Goal: Transaction & Acquisition: Purchase product/service

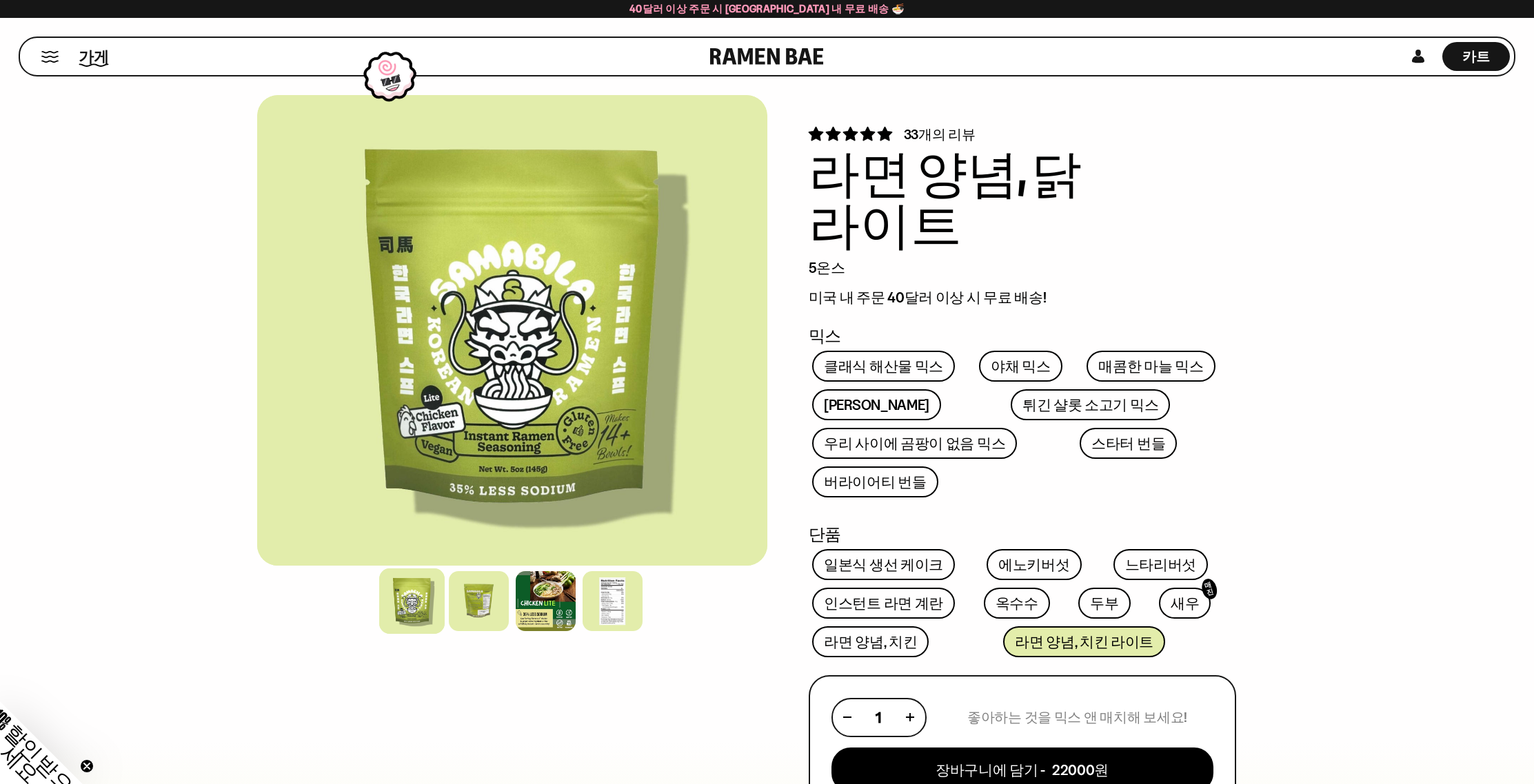
click at [85, 55] on font "가게" at bounding box center [93, 56] width 30 height 18
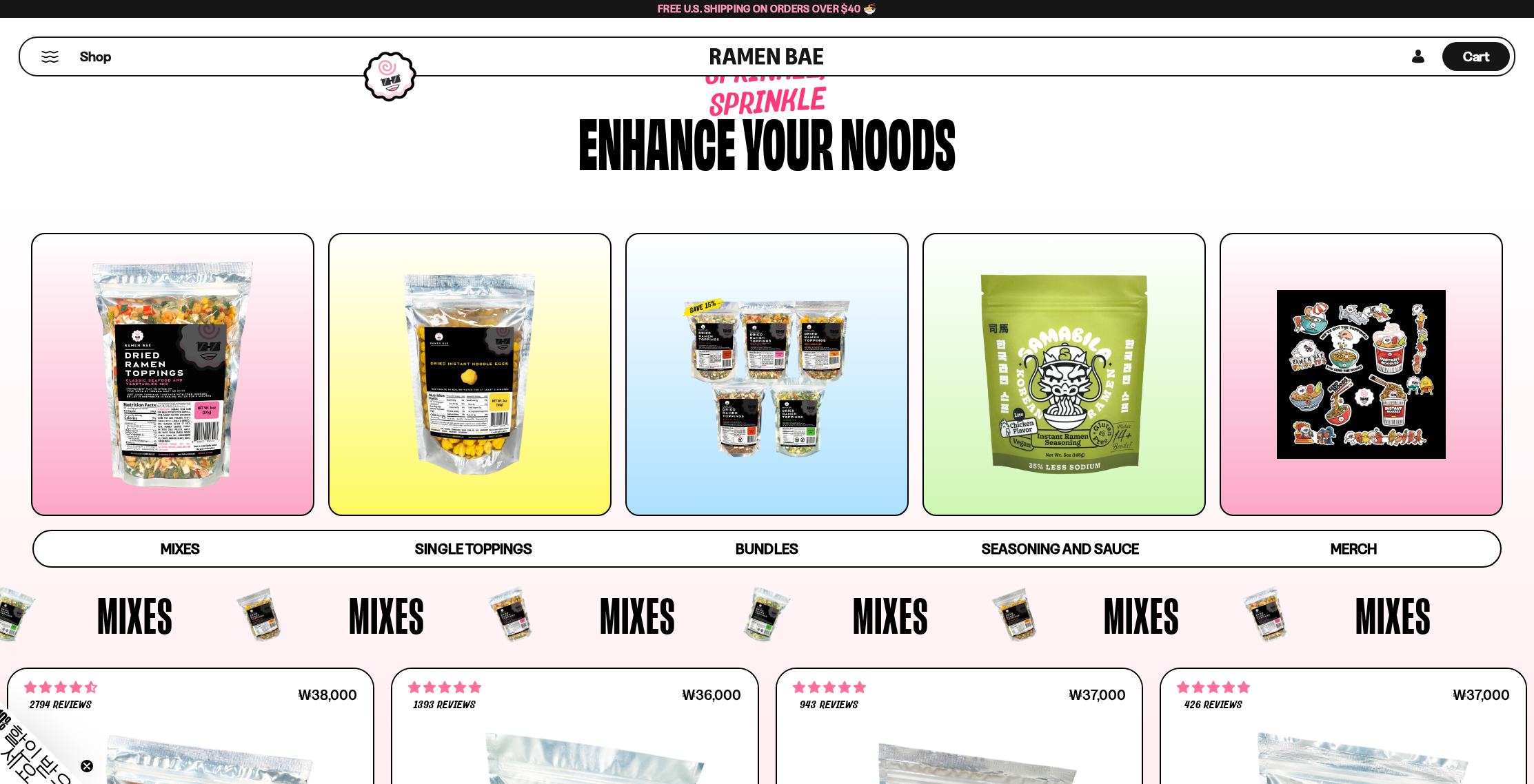
click at [1433, 327] on div at bounding box center [1361, 374] width 283 height 283
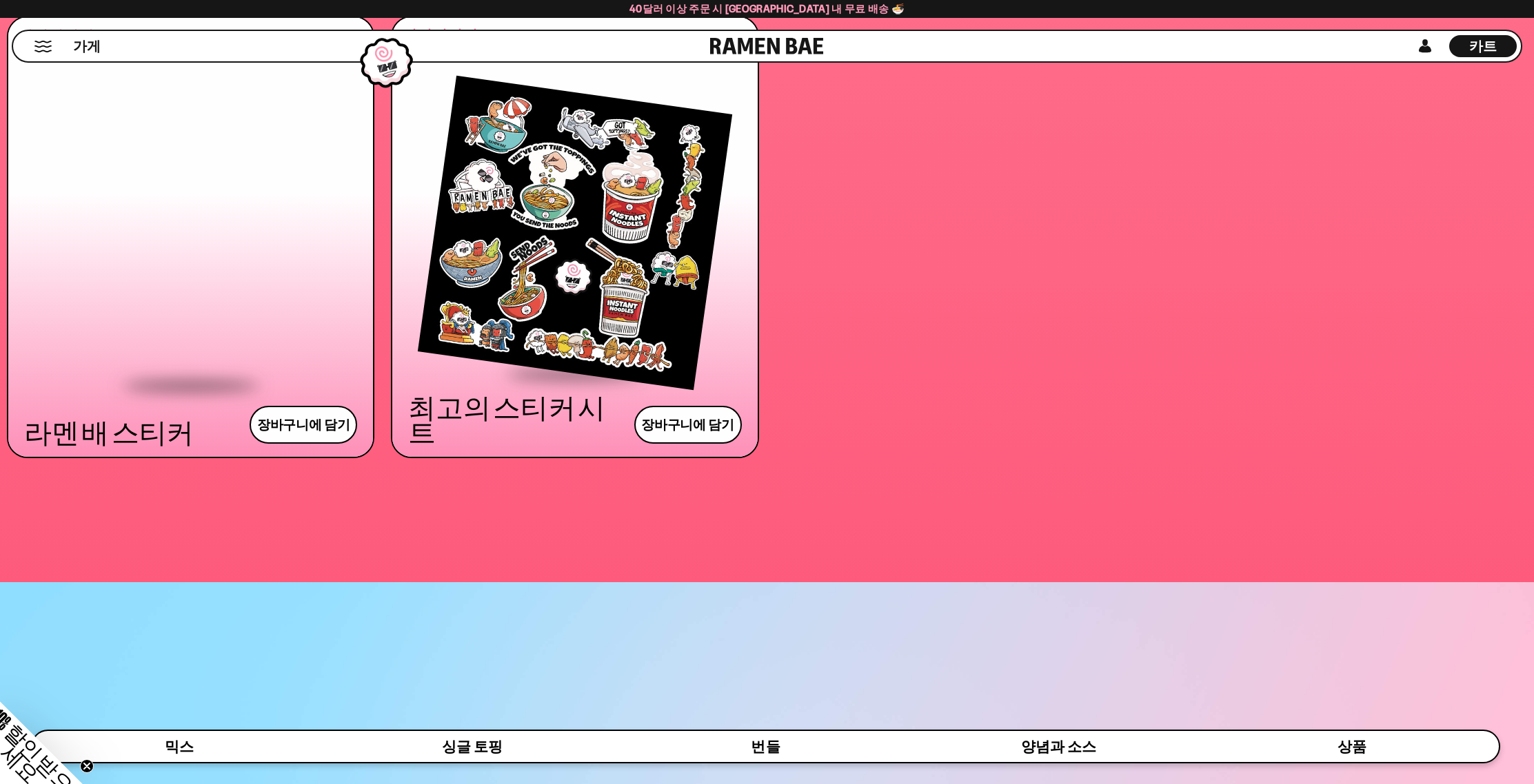
scroll to position [5262, 0]
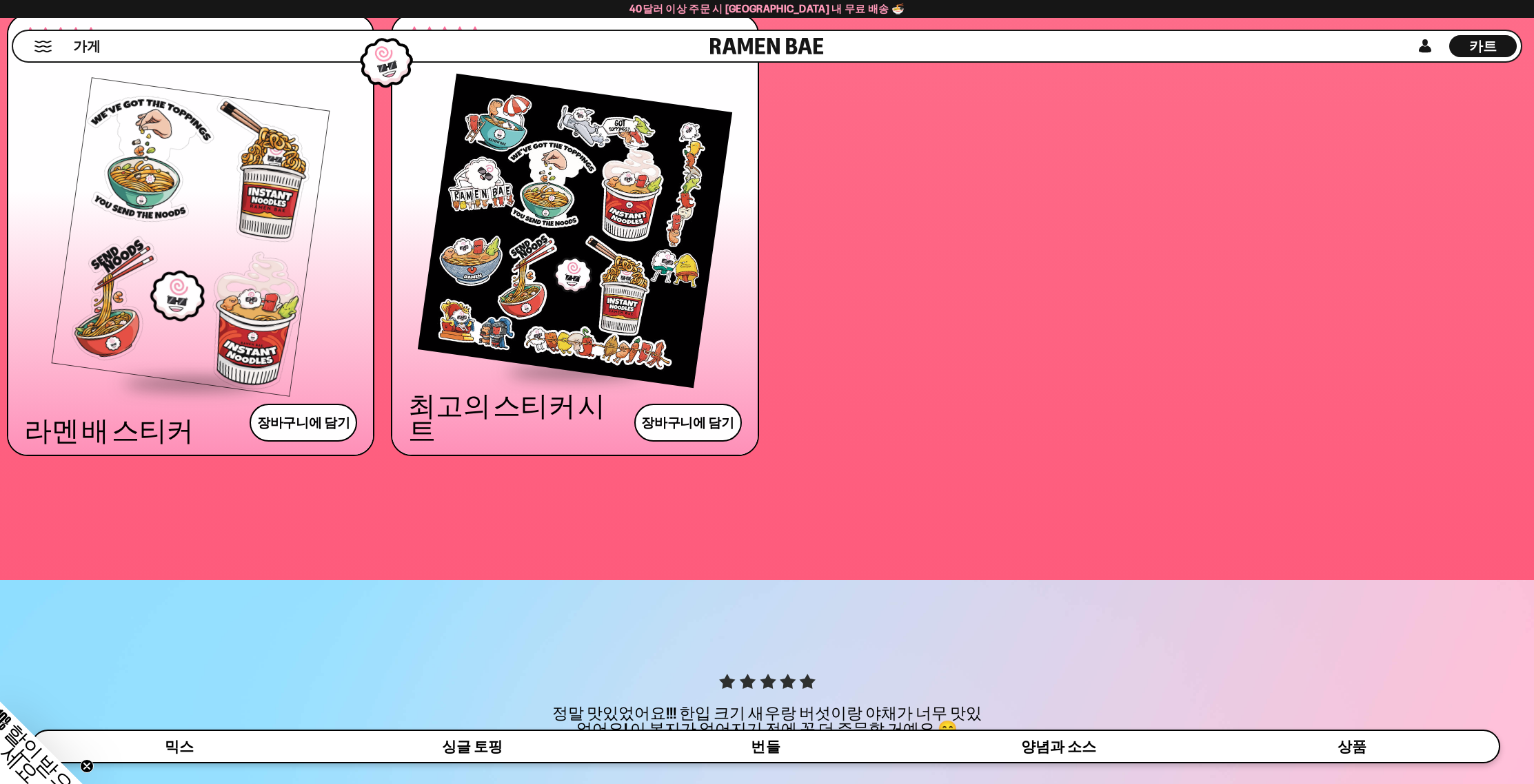
click at [557, 234] on div at bounding box center [575, 231] width 333 height 278
